Goal: Transaction & Acquisition: Purchase product/service

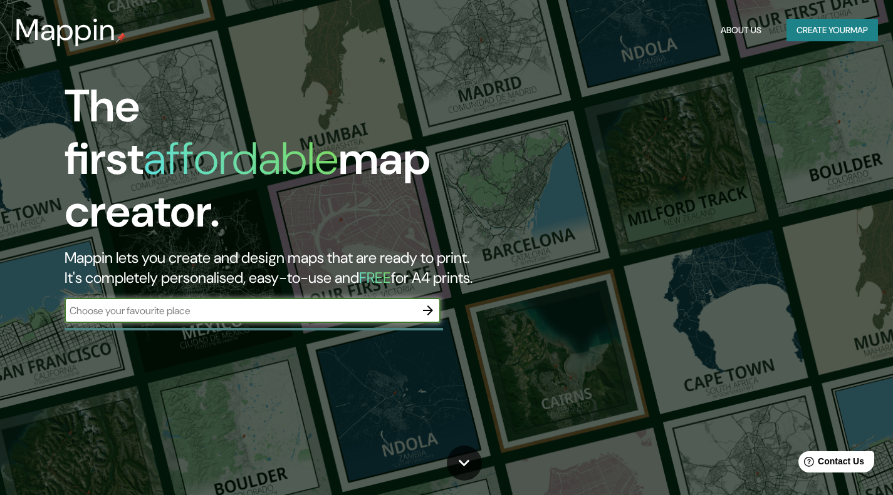
click at [837, 28] on button "Create your map" at bounding box center [831, 30] width 91 height 23
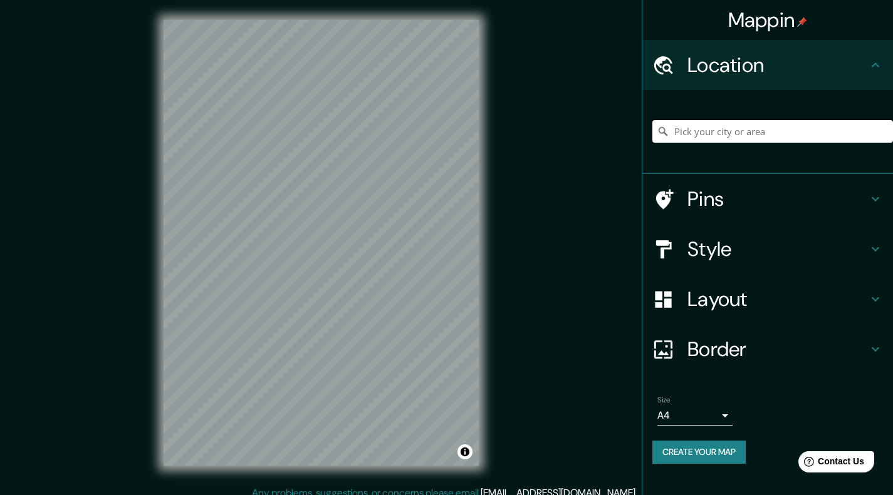
click at [730, 133] on input "Pick your city or area" at bounding box center [772, 131] width 241 height 23
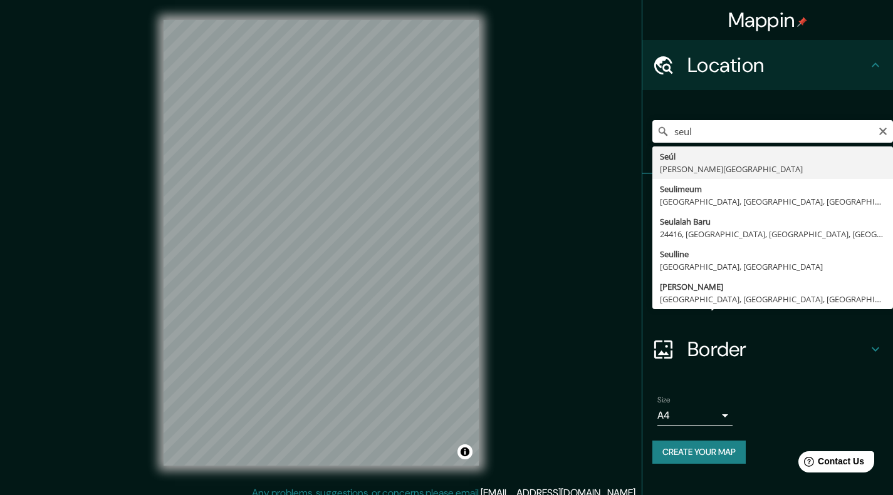
type input "Seúl, [PERSON_NAME][GEOGRAPHIC_DATA]"
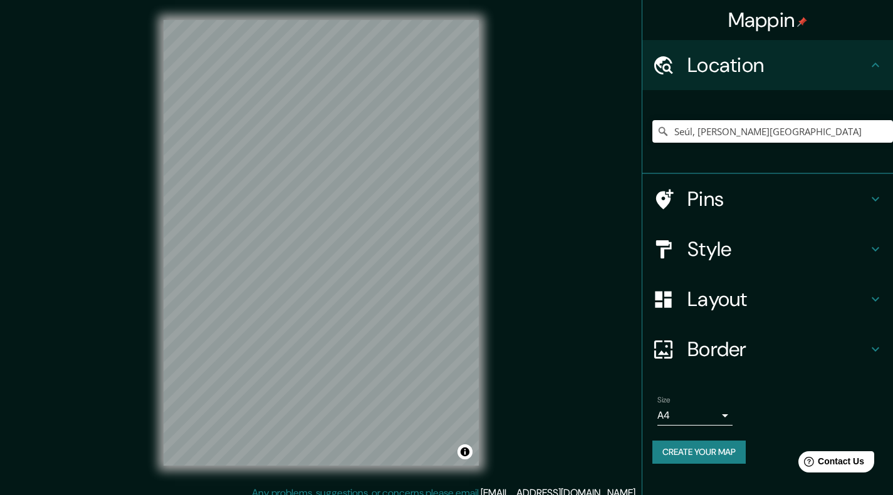
click at [873, 194] on icon at bounding box center [875, 199] width 15 height 15
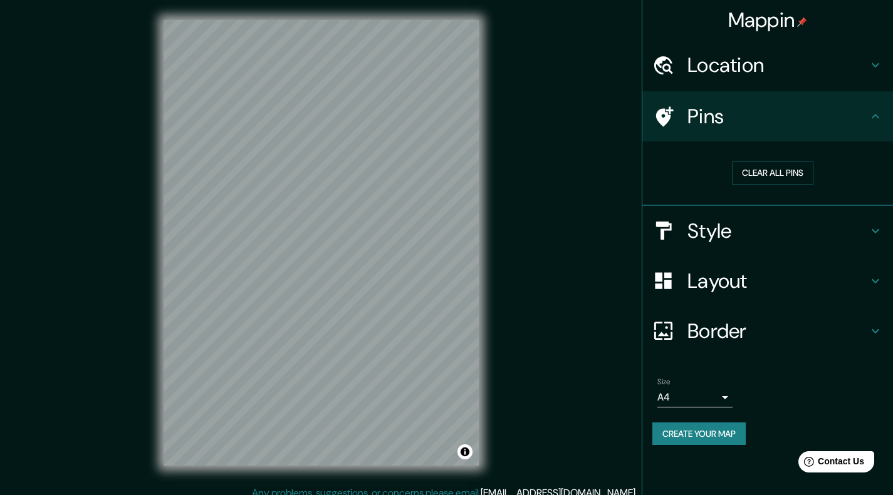
click at [709, 395] on body "Mappin Location [GEOGRAPHIC_DATA], [PERSON_NAME][GEOGRAPHIC_DATA] Pins Clear al…" at bounding box center [446, 247] width 893 height 495
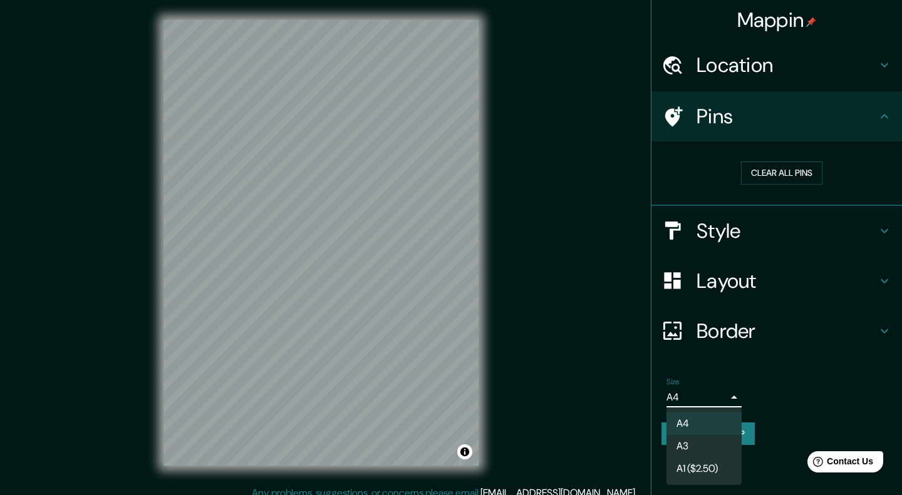
click at [709, 395] on div at bounding box center [451, 247] width 902 height 495
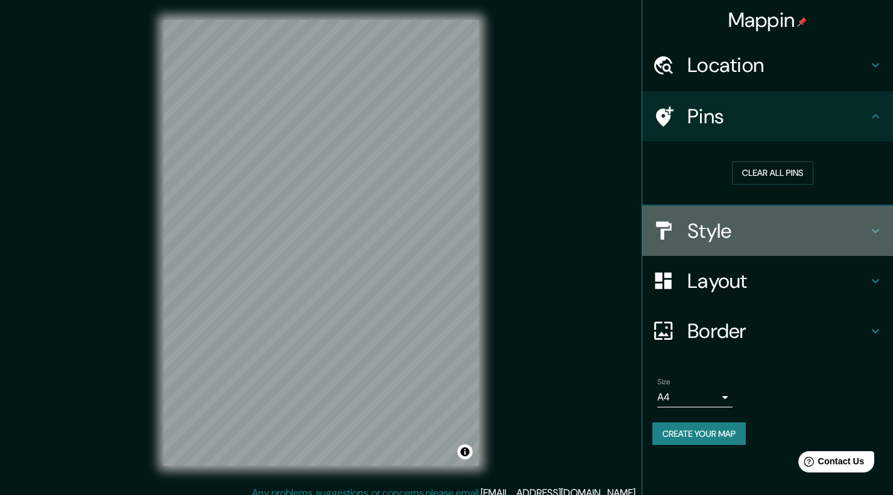
click at [745, 232] on h4 "Style" at bounding box center [777, 231] width 180 height 25
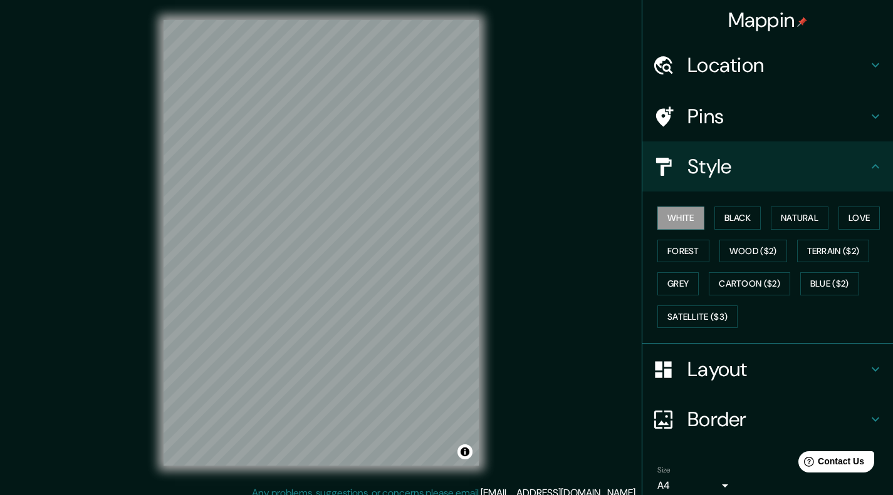
click at [738, 216] on button "Black" at bounding box center [737, 218] width 47 height 23
click at [794, 219] on button "Natural" at bounding box center [799, 218] width 58 height 23
click at [852, 219] on button "Love" at bounding box center [858, 218] width 41 height 23
click at [680, 249] on button "Forest" at bounding box center [683, 251] width 52 height 23
click at [669, 287] on button "Grey" at bounding box center [677, 283] width 41 height 23
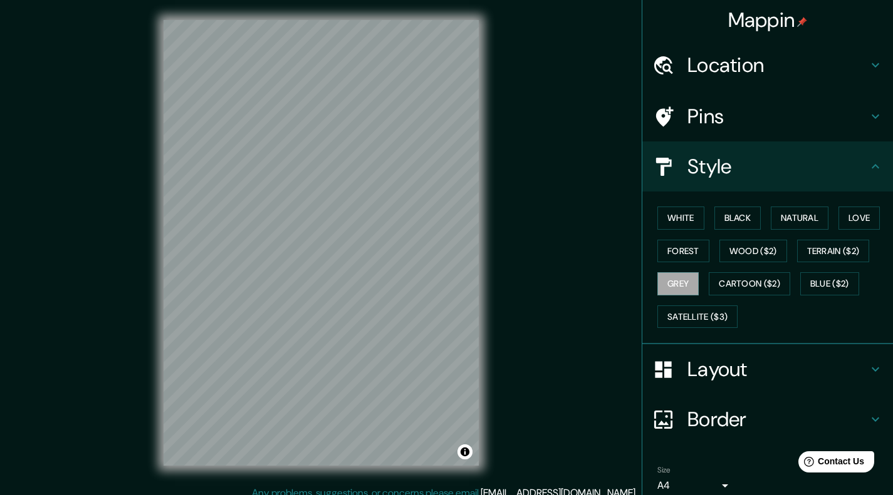
click at [828, 286] on button "Blue ($2)" at bounding box center [829, 283] width 59 height 23
click at [745, 220] on button "Black" at bounding box center [737, 218] width 47 height 23
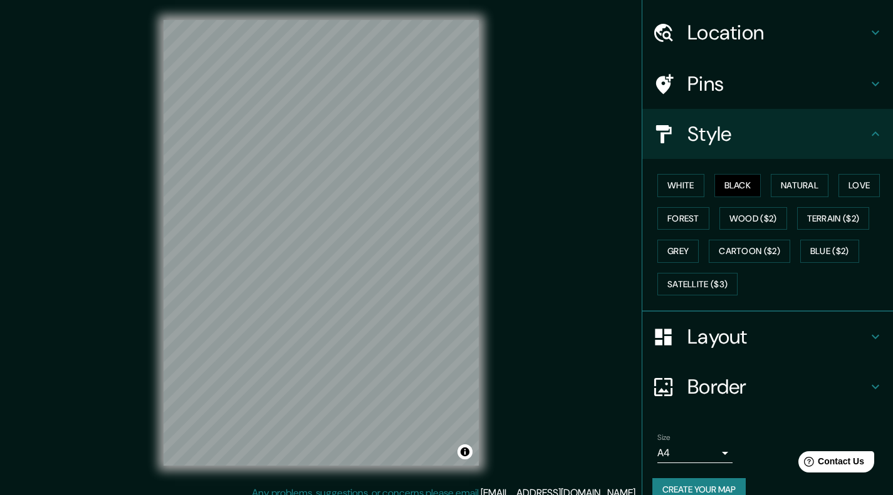
scroll to position [53, 0]
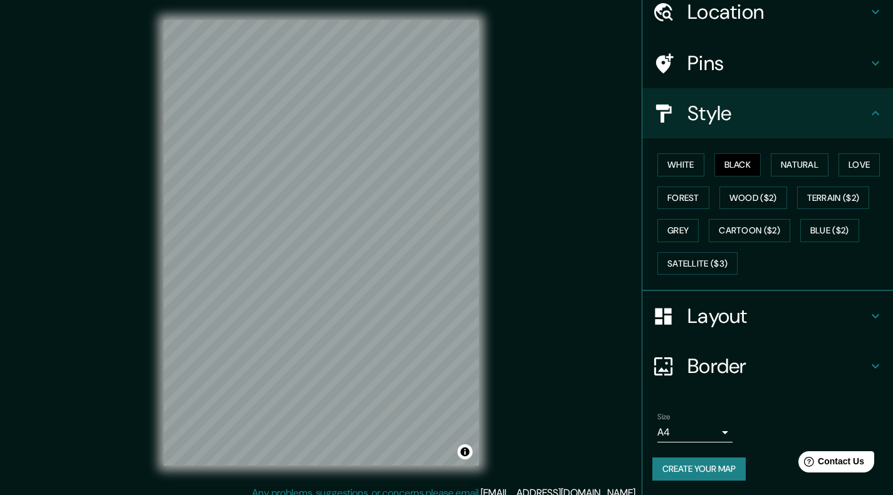
click at [752, 319] on h4 "Layout" at bounding box center [777, 316] width 180 height 25
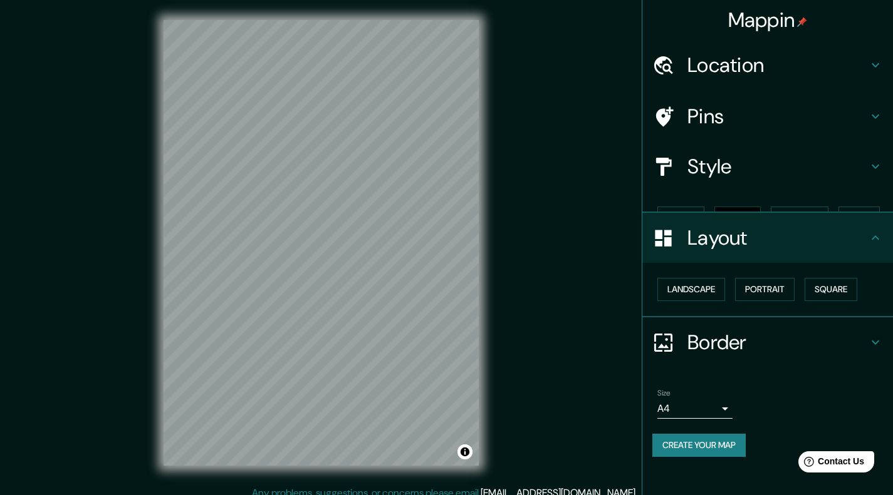
scroll to position [0, 0]
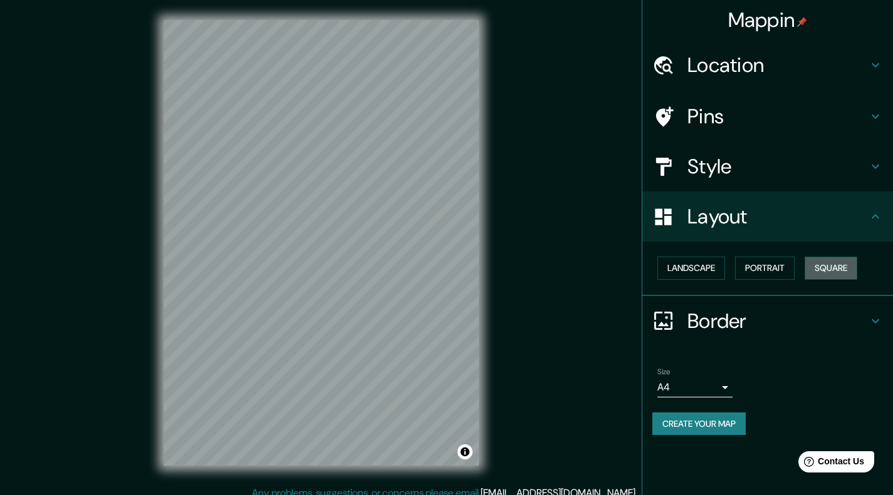
click at [831, 267] on button "Square" at bounding box center [830, 268] width 53 height 23
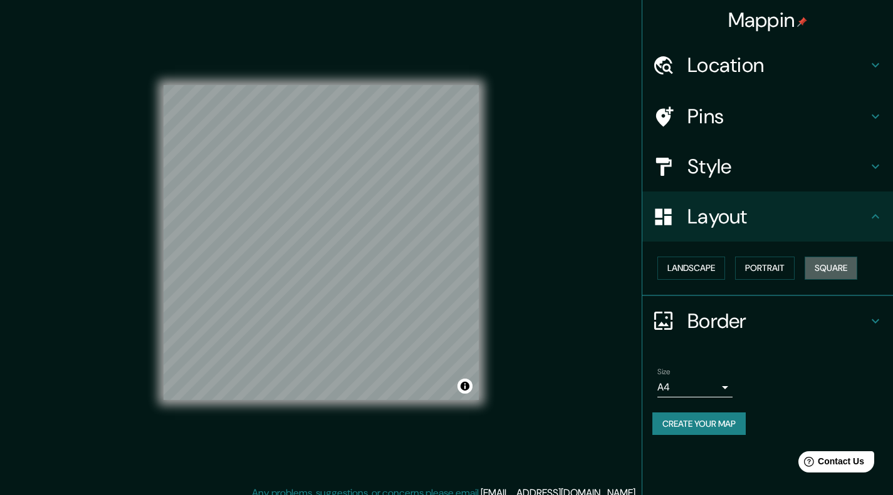
click at [847, 266] on button "Square" at bounding box center [830, 268] width 53 height 23
click at [660, 112] on icon at bounding box center [665, 116] width 18 height 20
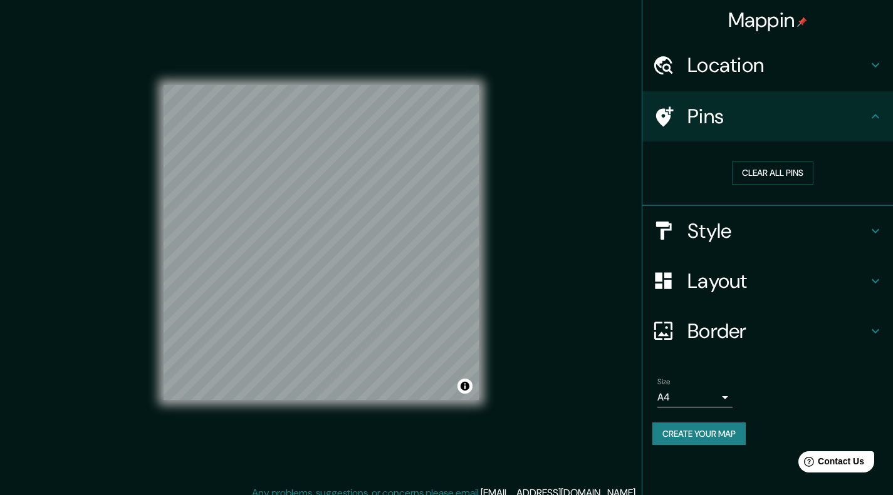
click at [754, 170] on button "Clear all pins" at bounding box center [772, 173] width 81 height 23
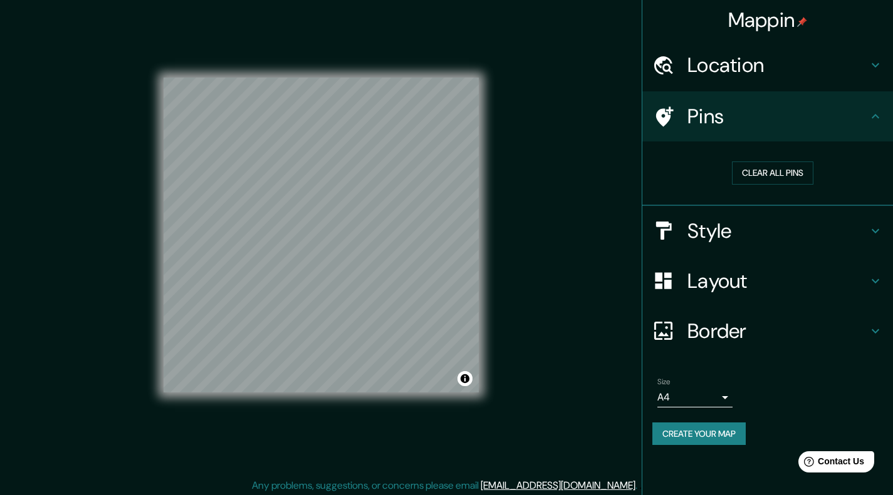
scroll to position [11, 0]
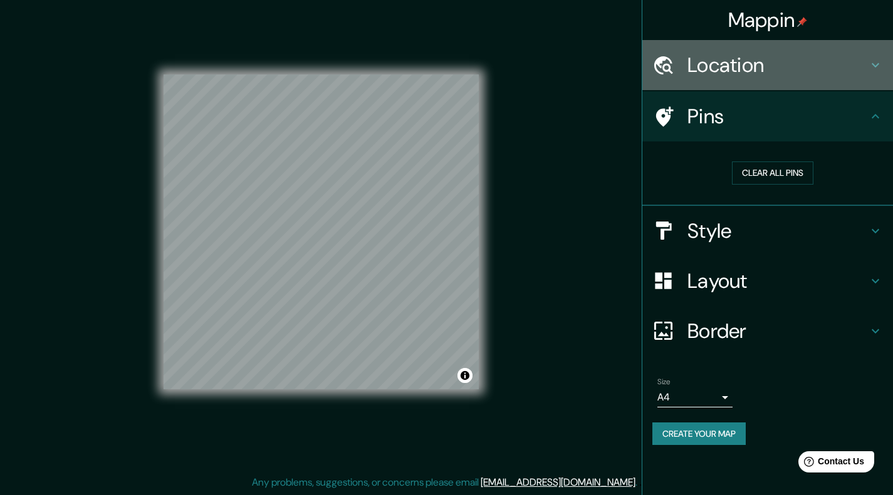
click at [752, 66] on h4 "Location" at bounding box center [777, 65] width 180 height 25
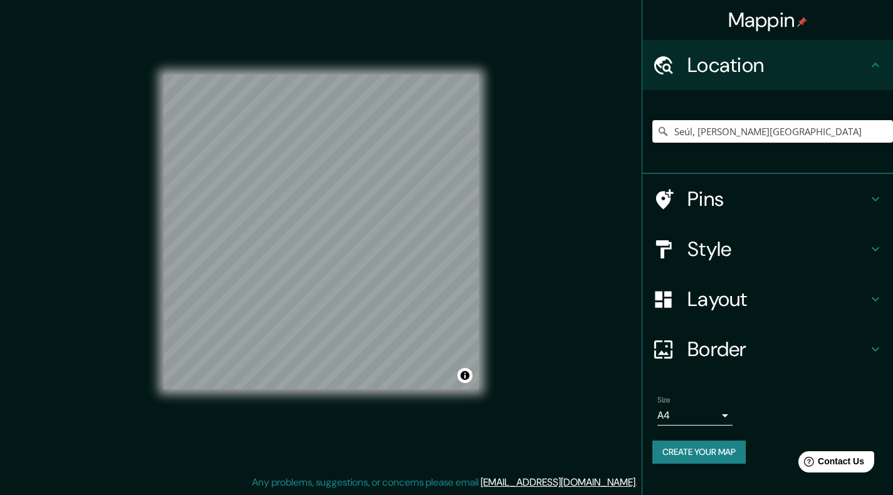
click at [667, 195] on icon at bounding box center [665, 199] width 18 height 20
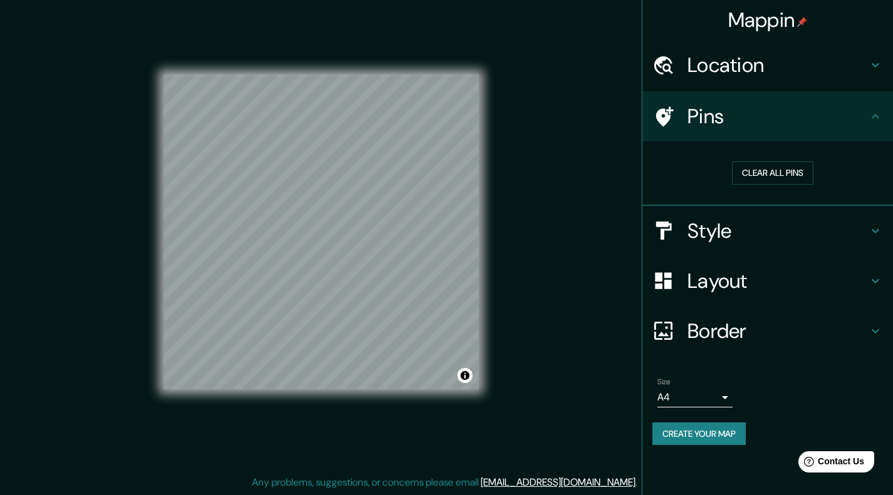
scroll to position [0, 0]
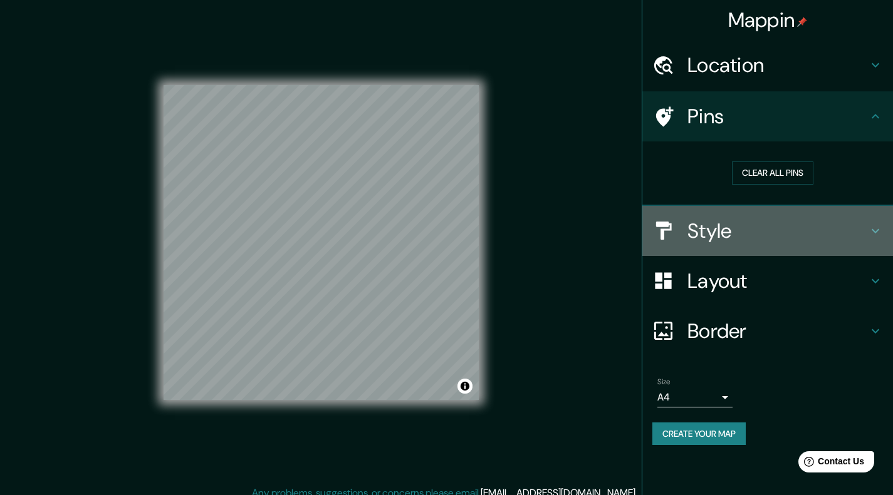
click at [712, 230] on h4 "Style" at bounding box center [777, 231] width 180 height 25
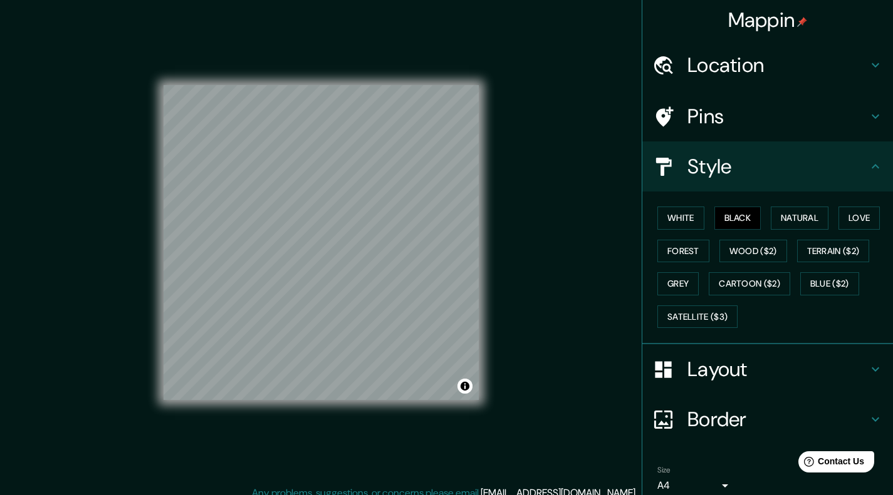
click at [692, 313] on button "Satellite ($3)" at bounding box center [697, 317] width 80 height 23
click at [365, 160] on div at bounding box center [370, 155] width 10 height 10
click at [719, 115] on h4 "Pins" at bounding box center [777, 116] width 180 height 25
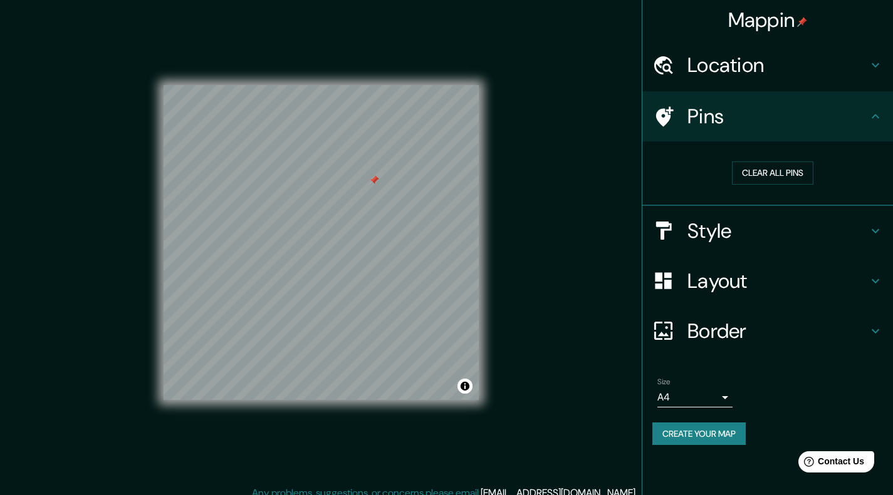
click at [375, 179] on div at bounding box center [374, 180] width 10 height 10
